Goal: Check status

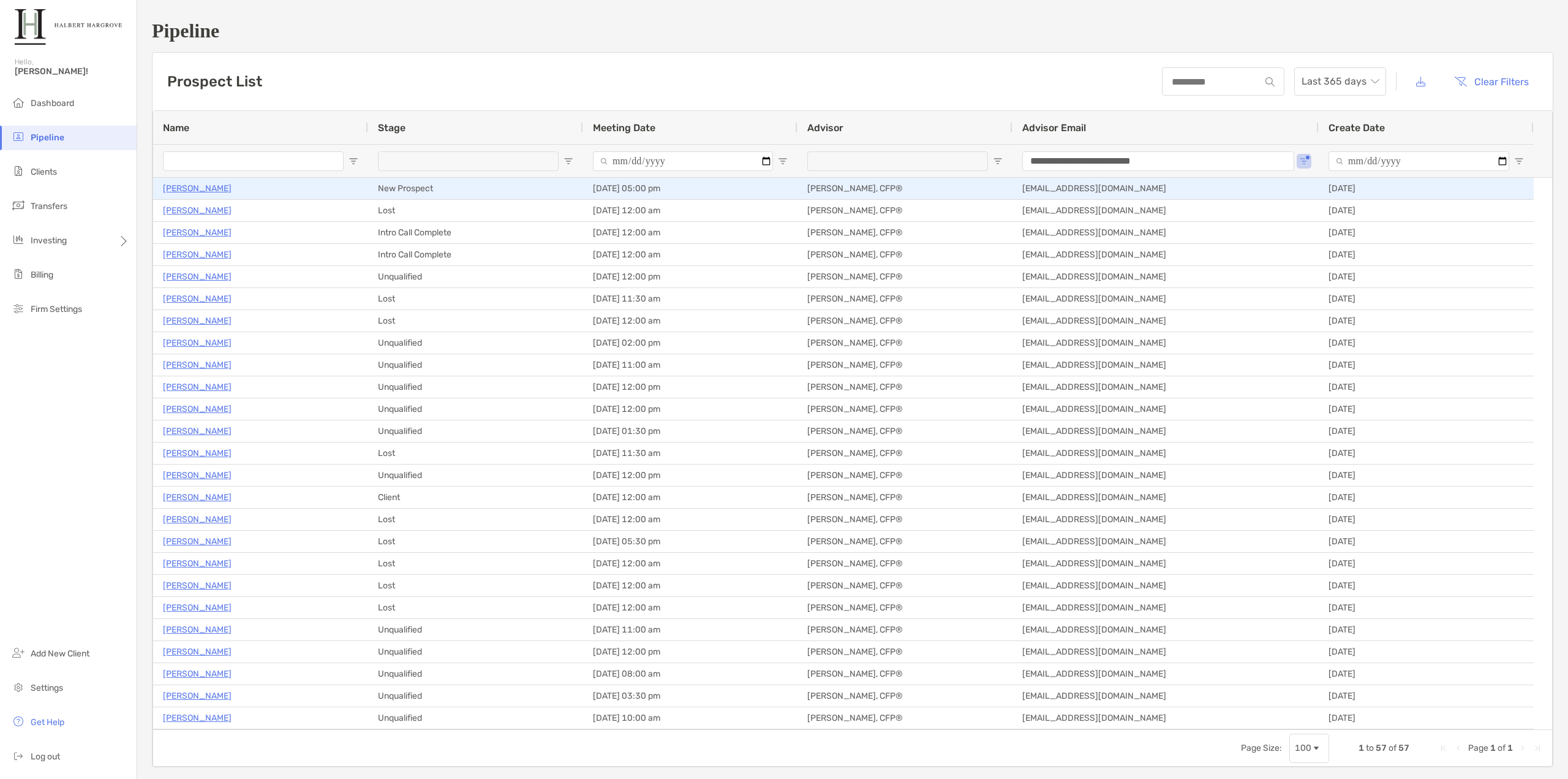
click at [212, 187] on p "Ronald Coleman" at bounding box center [197, 189] width 69 height 16
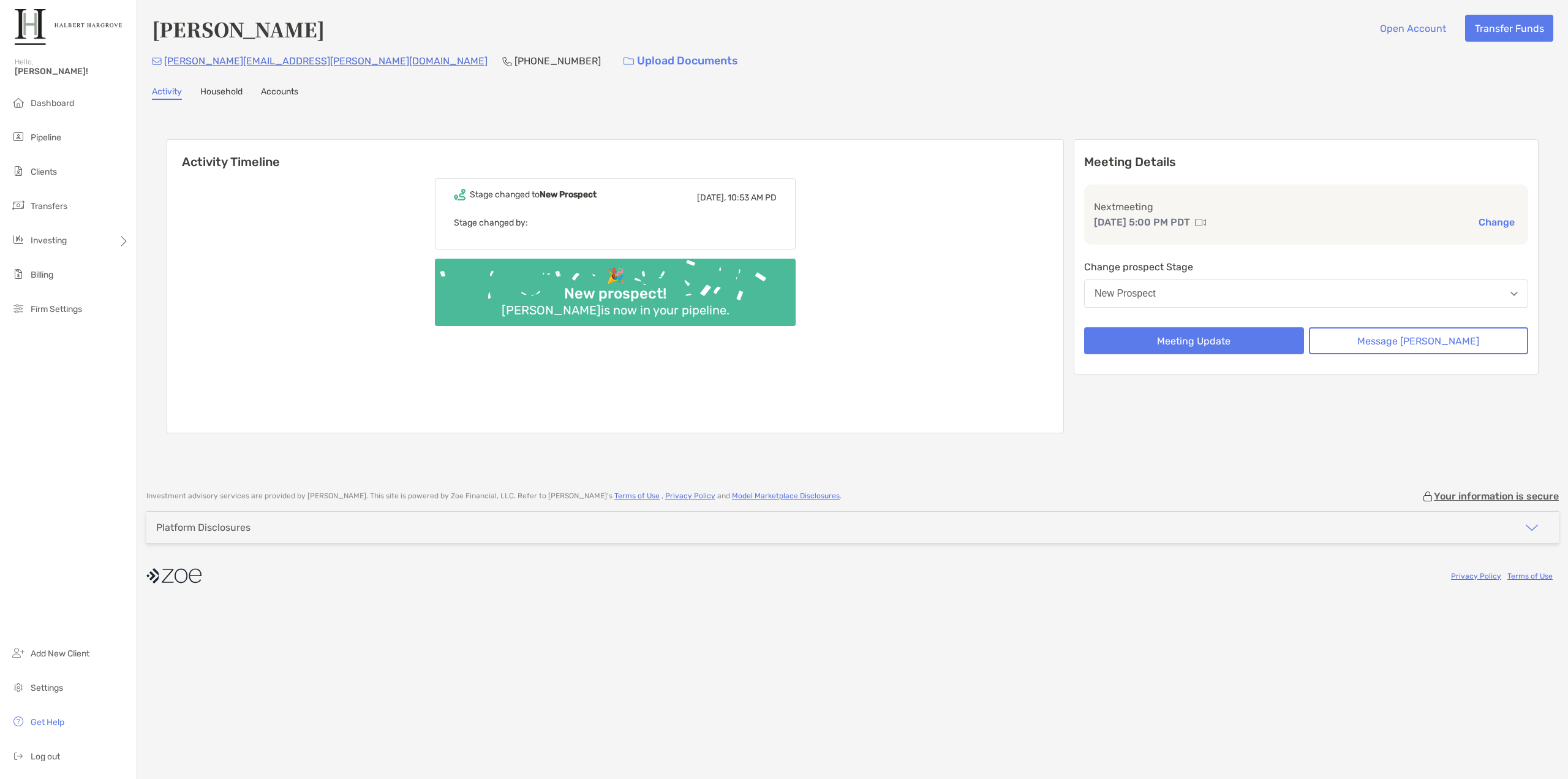
click at [613, 133] on div "Activity Timeline Stage changed to New Prospect [DATE], 10:53 AM PD Stage chang…" at bounding box center [853, 288] width 1372 height 322
